Goal: Check status: Check status

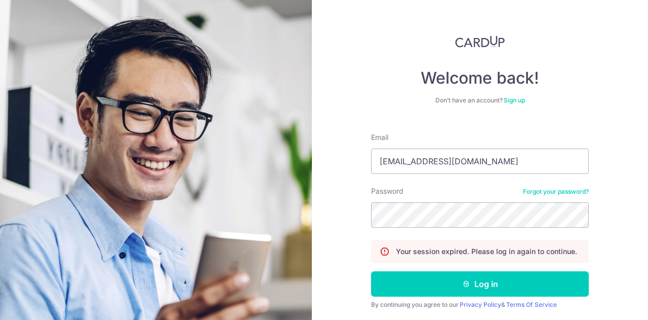
type input "[EMAIL_ADDRESS][DOMAIN_NAME]"
click at [491, 282] on button "Log in" at bounding box center [480, 283] width 218 height 25
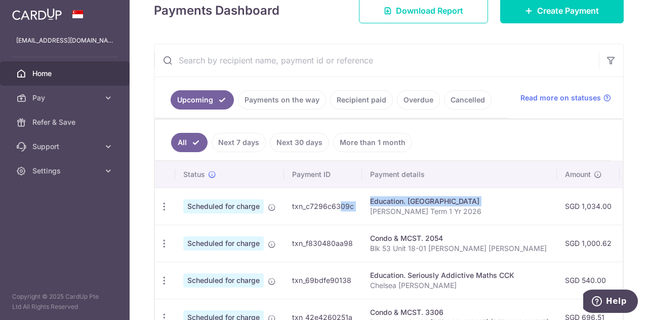
drag, startPoint x: 308, startPoint y: 202, endPoint x: 363, endPoint y: 204, distance: 54.2
click at [363, 204] on tr "Update payment Cancel payment Upload doc Scheduled for charge txn_c7296c6309c E…" at bounding box center [552, 205] width 795 height 37
click at [350, 212] on td "txn_c7296c6309c" at bounding box center [323, 205] width 78 height 37
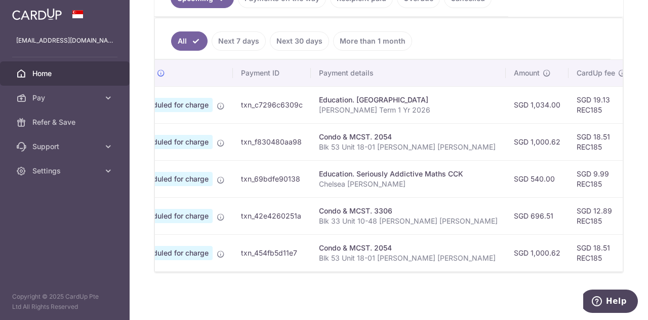
scroll to position [0, 70]
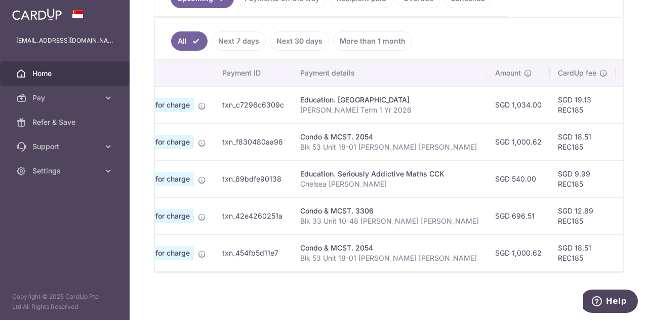
drag, startPoint x: 307, startPoint y: 274, endPoint x: 432, endPoint y: 278, distance: 124.7
click at [432, 278] on div "× Pause Schedule Pause all future payments in this series Pause just this one p…" at bounding box center [389, 160] width 519 height 320
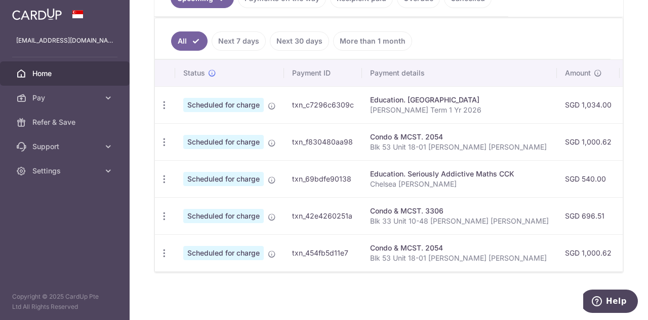
scroll to position [203, 0]
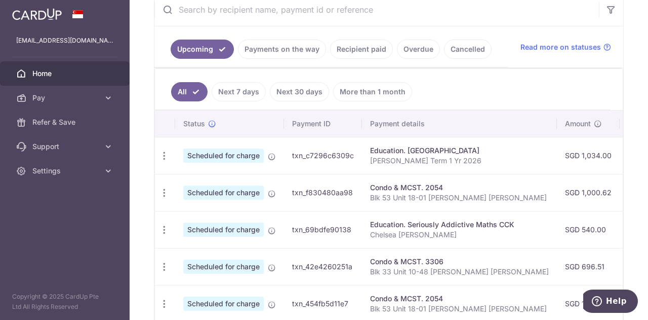
click at [350, 53] on link "Recipient paid" at bounding box center [361, 49] width 63 height 19
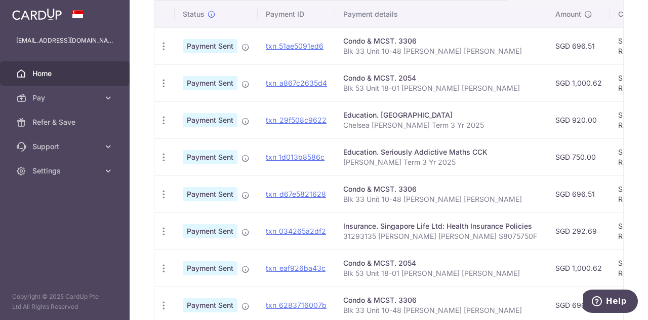
scroll to position [67, 0]
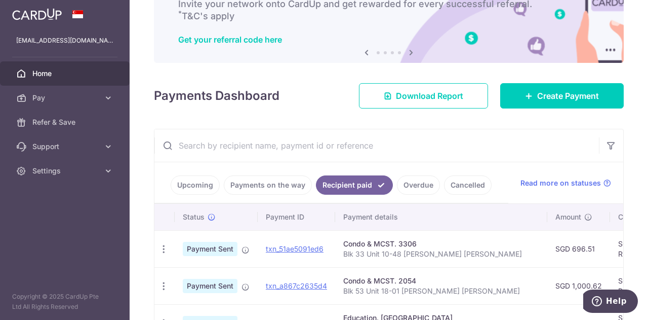
click at [272, 182] on link "Payments on the way" at bounding box center [268, 184] width 88 height 19
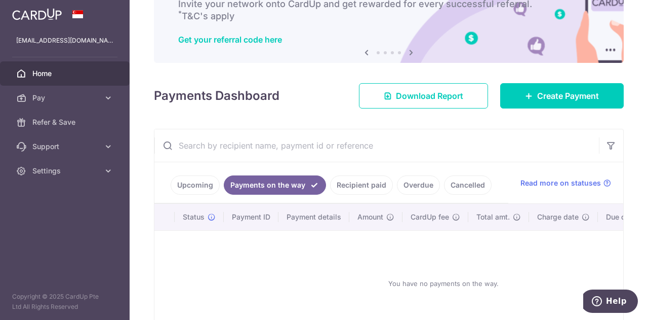
scroll to position [135, 0]
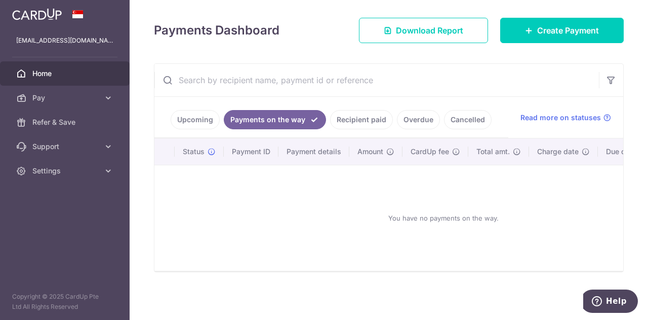
click at [193, 117] on link "Upcoming" at bounding box center [195, 119] width 49 height 19
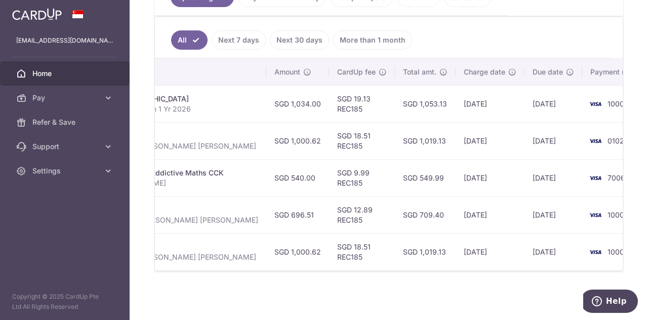
scroll to position [103, 0]
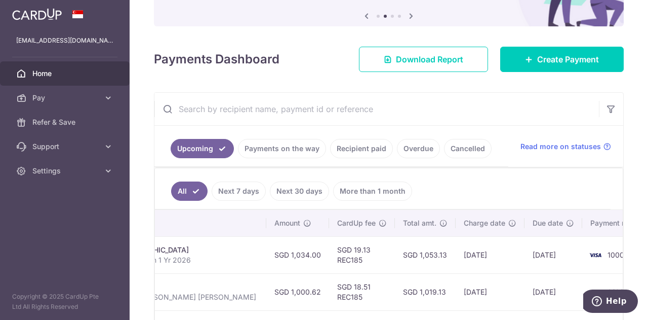
click at [466, 149] on link "Cancelled" at bounding box center [468, 148] width 48 height 19
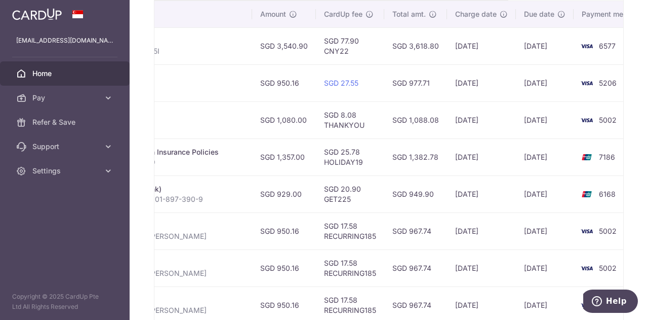
scroll to position [421, 0]
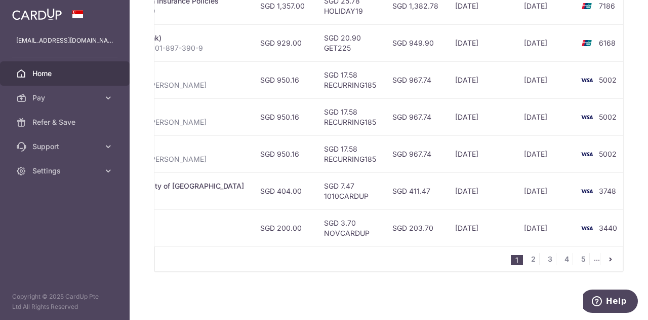
click at [607, 259] on icon "pager" at bounding box center [611, 259] width 8 height 8
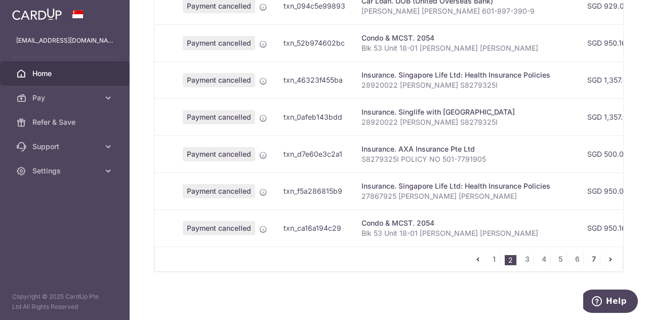
click at [588, 260] on link "7" at bounding box center [594, 259] width 12 height 12
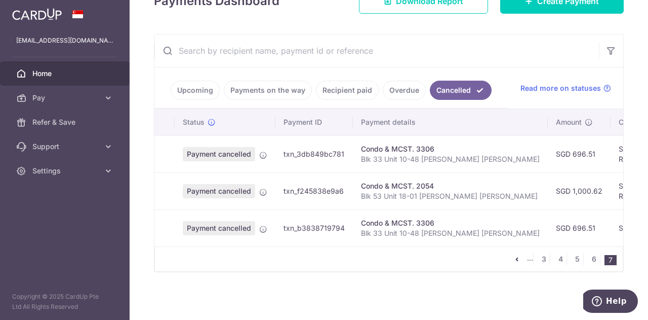
scroll to position [0, 253]
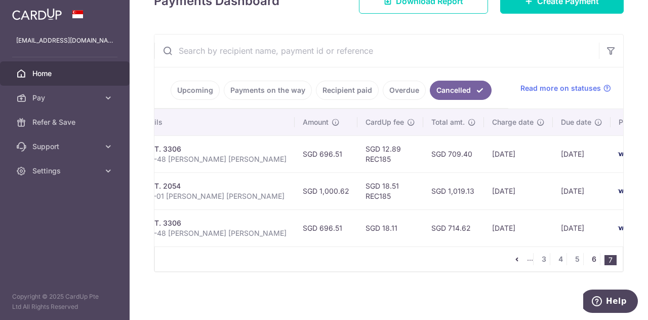
click at [590, 261] on link "6" at bounding box center [594, 259] width 12 height 12
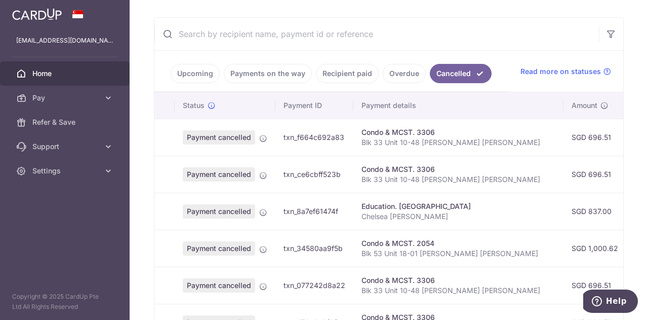
scroll to position [0, 0]
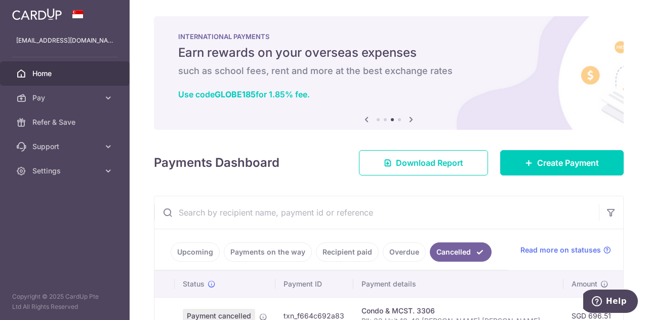
drag, startPoint x: 198, startPoint y: 249, endPoint x: 207, endPoint y: 246, distance: 9.6
click at [198, 249] on link "Upcoming" at bounding box center [195, 251] width 49 height 19
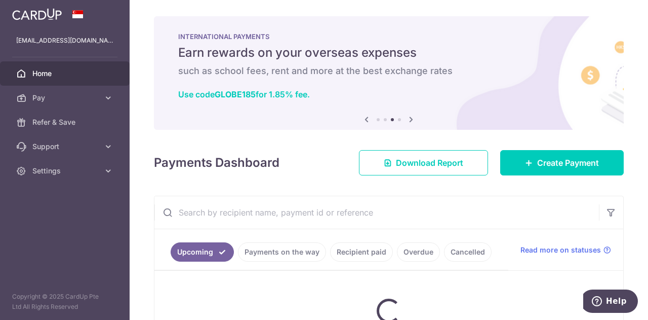
scroll to position [229, 0]
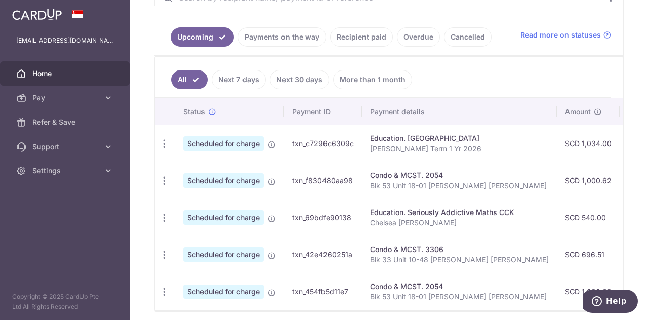
scroll to position [0, 291]
